Goal: Task Accomplishment & Management: Complete application form

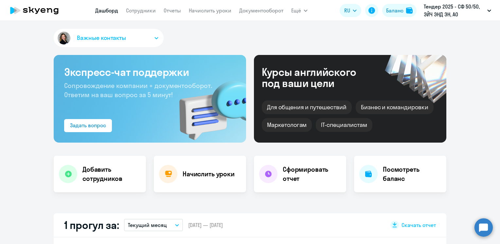
select select "30"
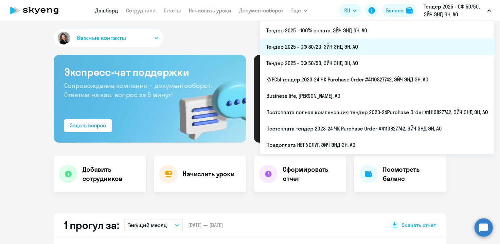
click at [335, 48] on li "Тендер 2025 - СФ 80/20, ЭЙЧ ЭНД ЭН, АО" at bounding box center [377, 47] width 235 height 16
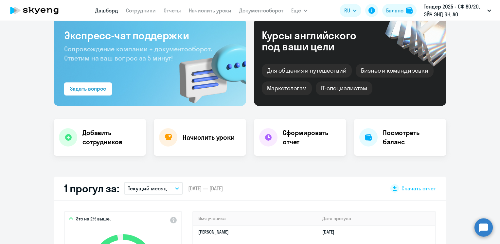
scroll to position [29, 0]
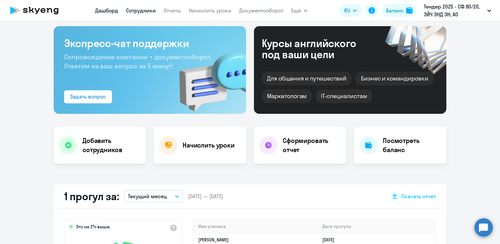
click at [140, 9] on link "Сотрудники" at bounding box center [141, 10] width 30 height 7
select select "30"
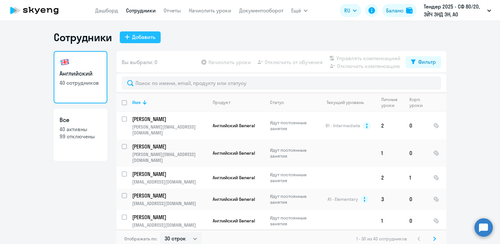
click at [136, 37] on div "Добавить" at bounding box center [143, 37] width 23 height 8
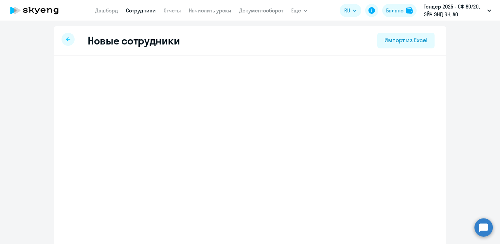
select select "english_adult_not_native_speaker"
select select "3"
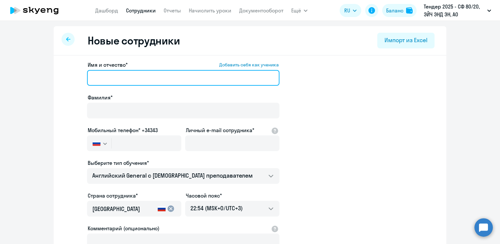
click at [117, 82] on input "Имя и отчество* Добавить себя как ученика" at bounding box center [183, 78] width 192 height 16
type input ">"
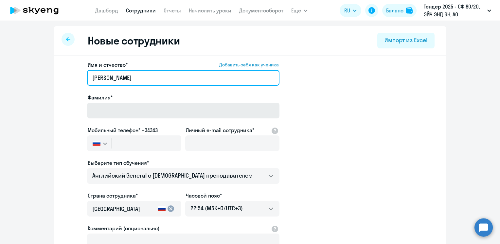
type input "[PERSON_NAME]"
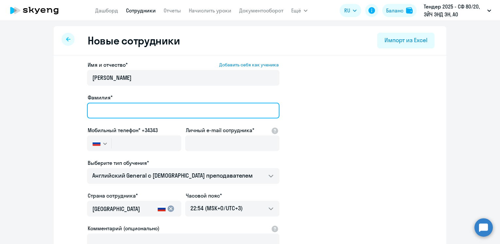
click at [98, 110] on input "Фамилия*" at bounding box center [183, 111] width 192 height 16
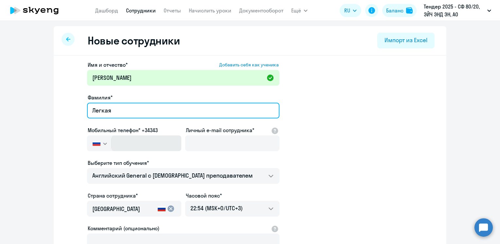
type input "Легкая"
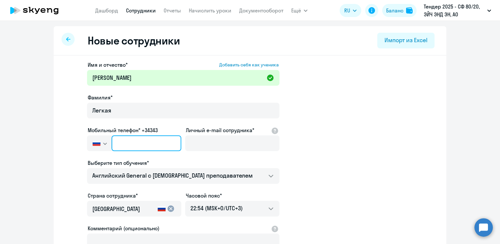
click at [131, 140] on input "text" at bounding box center [147, 143] width 70 height 16
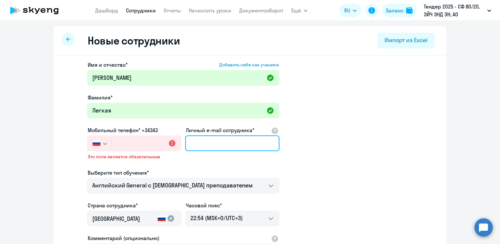
click at [208, 149] on input "Личный e-mail сотрудника*" at bounding box center [232, 143] width 94 height 16
paste input "[PERSON_NAME][EMAIL_ADDRESS][DOMAIN_NAME]"
type input "[PERSON_NAME][EMAIL_ADDRESS][DOMAIN_NAME]"
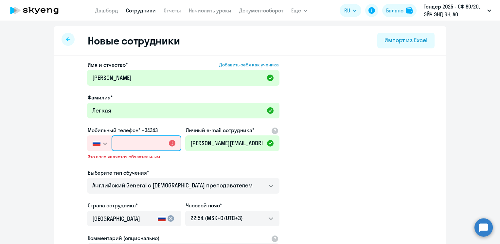
click at [118, 139] on input "text" at bounding box center [147, 143] width 70 height 16
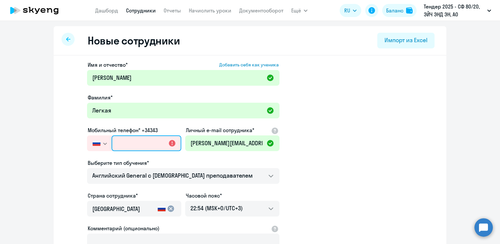
paste input "[PHONE_NUMBER]"
type input "[PHONE_NUMBER]"
click at [351, 141] on app-new-student-form "Имя и отчество* Добавить себя как ученика [PERSON_NAME]* Легкая Мобильный телеф…" at bounding box center [250, 177] width 372 height 233
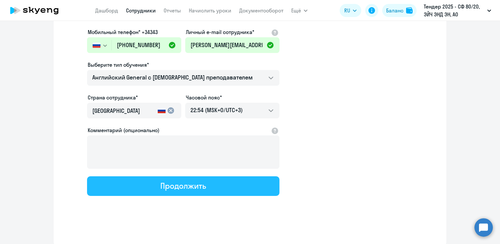
click at [186, 186] on div "Продолжить" at bounding box center [182, 186] width 45 height 10
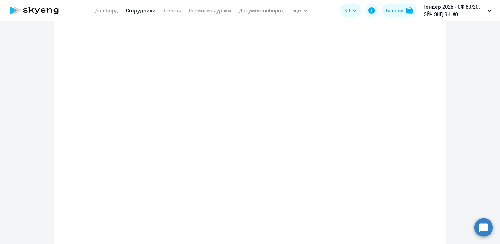
select select "english_adult_not_native_speaker"
select select "3"
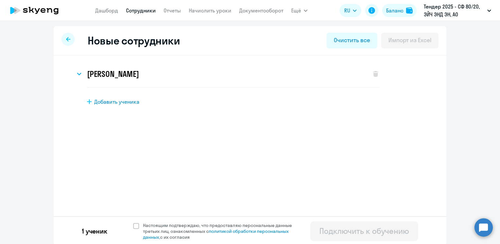
scroll to position [2, 0]
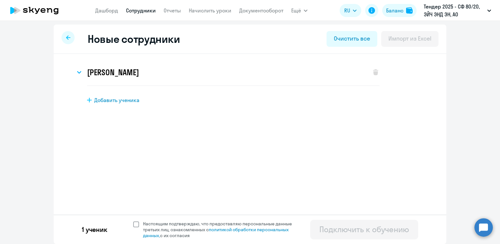
click at [133, 223] on span at bounding box center [136, 224] width 6 height 6
click at [133, 221] on input "Настоящим подтверждаю, что предоставляю персональные данные третьих лиц, ознако…" at bounding box center [133, 221] width 0 height 0
checkbox input "true"
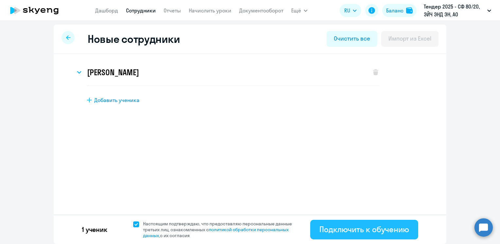
click at [345, 232] on div "Подключить к обучению" at bounding box center [364, 229] width 90 height 10
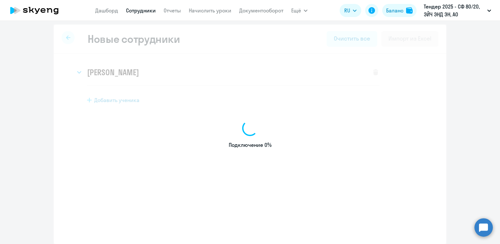
select select "english_adult_not_native_speaker"
select select "3"
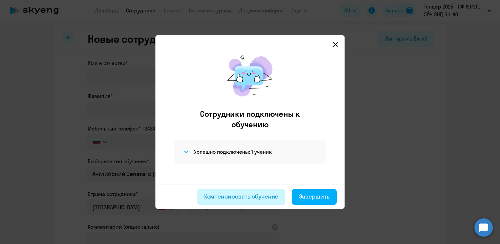
click at [235, 195] on div "Компенсировать обучение" at bounding box center [241, 196] width 74 height 9
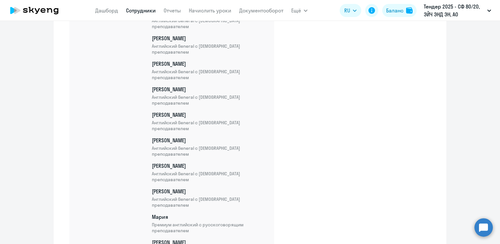
scroll to position [979, 0]
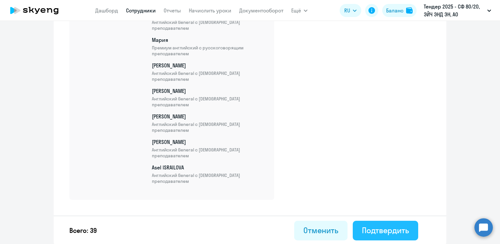
click at [379, 227] on div "Подтвердить" at bounding box center [385, 230] width 47 height 10
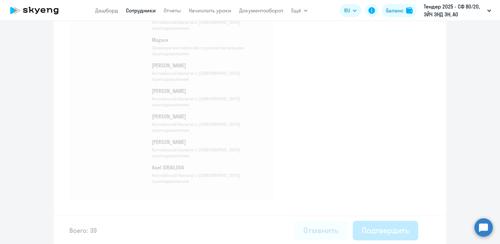
select select "30"
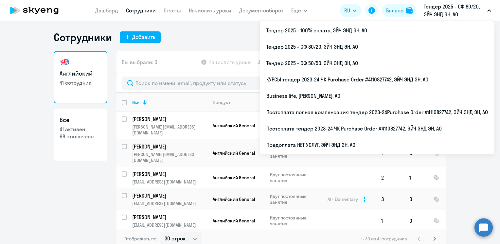
click at [18, 114] on ng-component "Сотрудники Добавить Английский 41 сотрудник Все 41 активен 98 отключены Вы выбр…" at bounding box center [250, 139] width 500 height 217
